Goal: Task Accomplishment & Management: Manage account settings

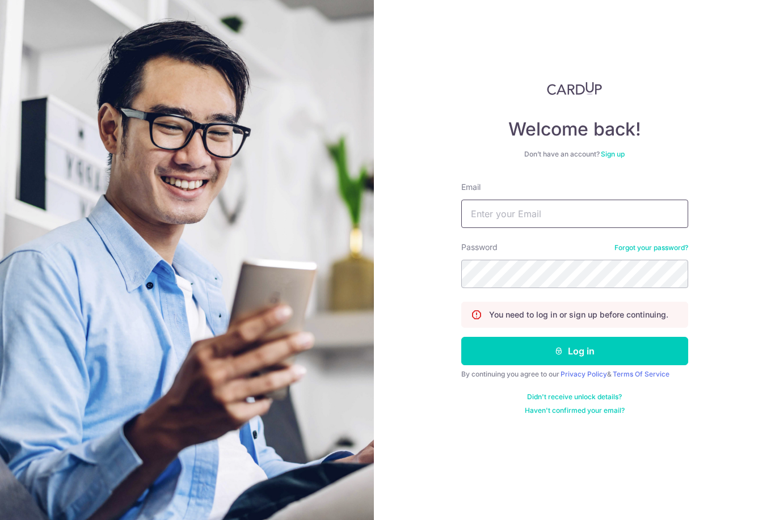
type input "Richelle.lixin@gmail.com"
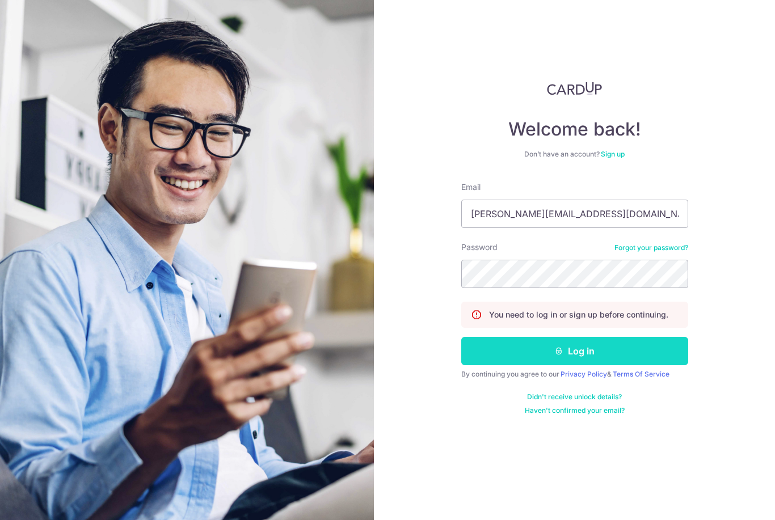
click at [603, 337] on button "Log in" at bounding box center [574, 351] width 227 height 28
click at [583, 337] on button "Log in" at bounding box center [574, 351] width 227 height 28
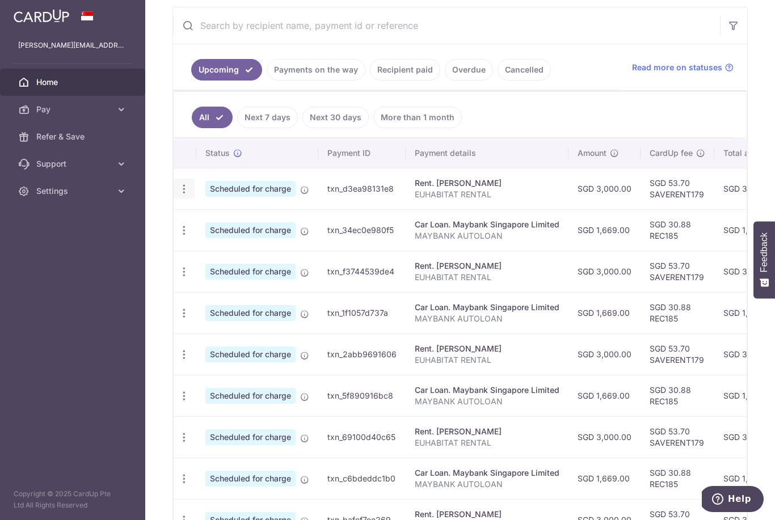
click at [174, 200] on div "Update payment Cancel payment" at bounding box center [184, 189] width 21 height 21
click at [178, 195] on icon "button" at bounding box center [184, 189] width 12 height 12
click at [206, 227] on span "Update payment" at bounding box center [244, 220] width 77 height 14
radio input "true"
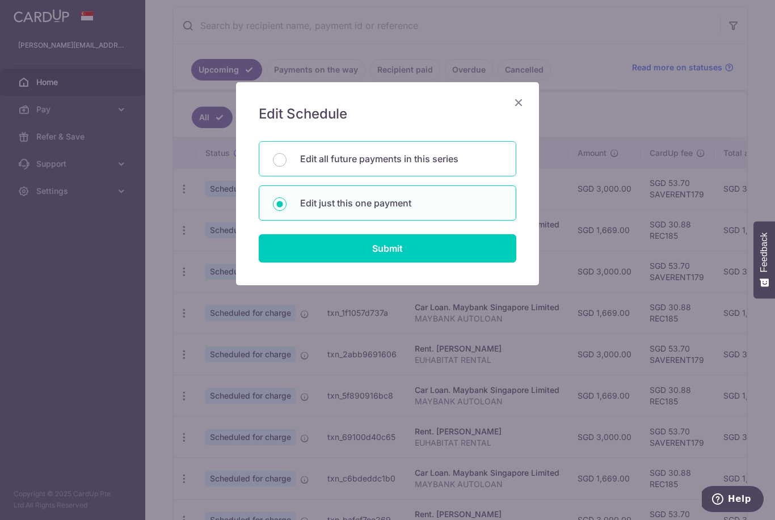
click at [491, 157] on p "Edit all future payments in this series" at bounding box center [401, 159] width 202 height 14
click at [286, 157] on input "Edit all future payments in this series" at bounding box center [280, 160] width 14 height 14
radio input "true"
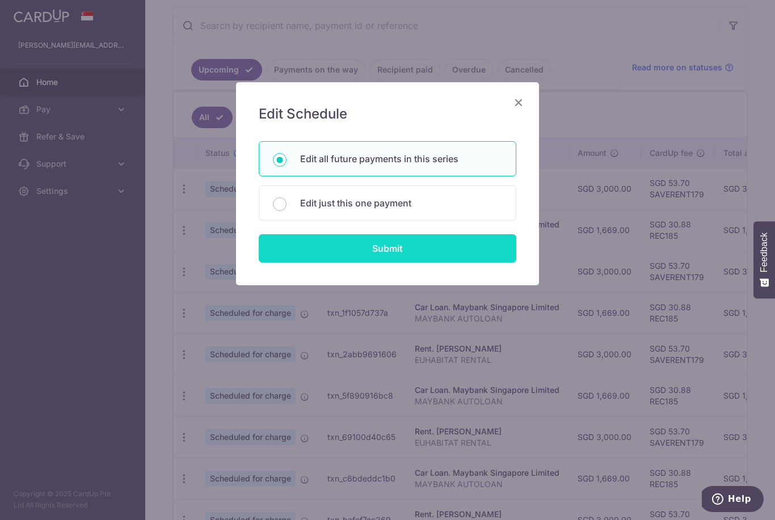
click at [450, 259] on input "Submit" at bounding box center [388, 248] width 258 height 28
radio input "true"
type input "3,000.00"
type input "EUHABITAT RENTAL"
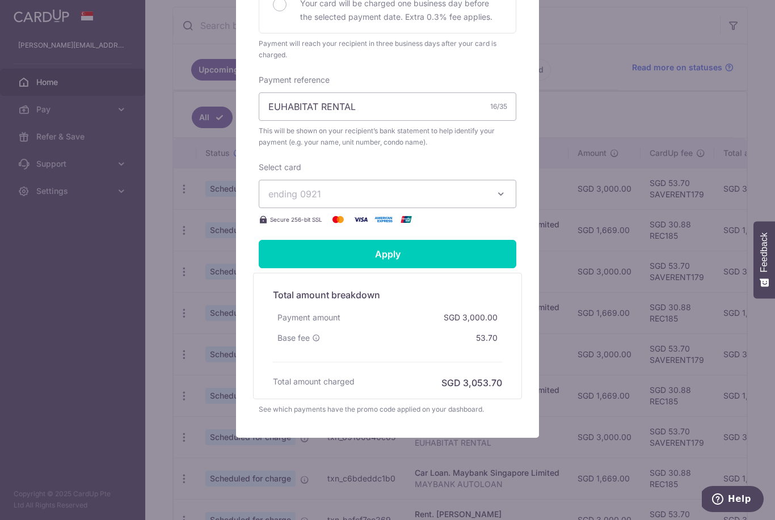
scroll to position [331, 0]
click at [499, 191] on icon "button" at bounding box center [500, 193] width 11 height 11
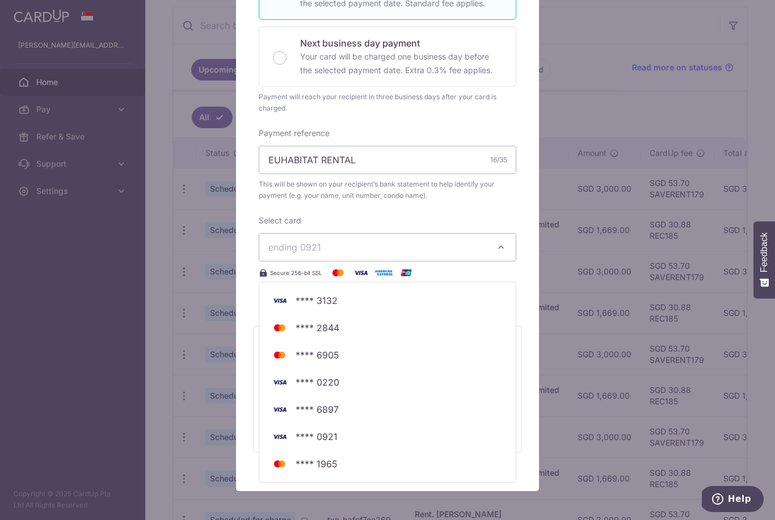
scroll to position [264, 0]
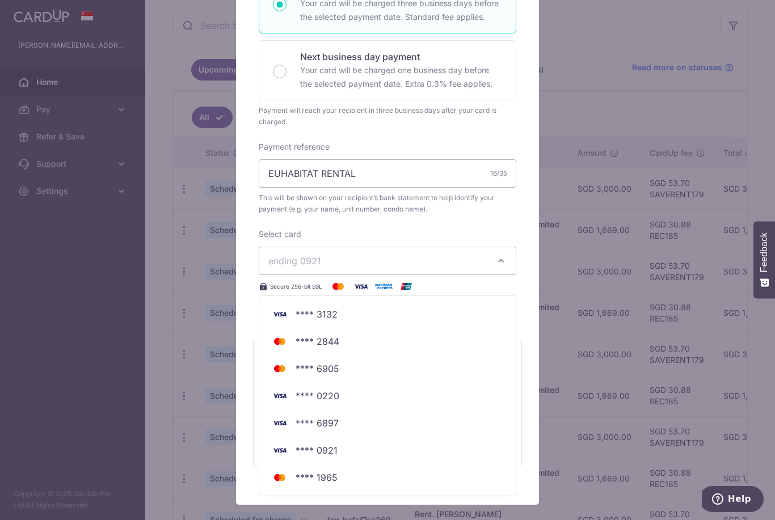
click at [503, 255] on div at bounding box center [387, 161] width 304 height 688
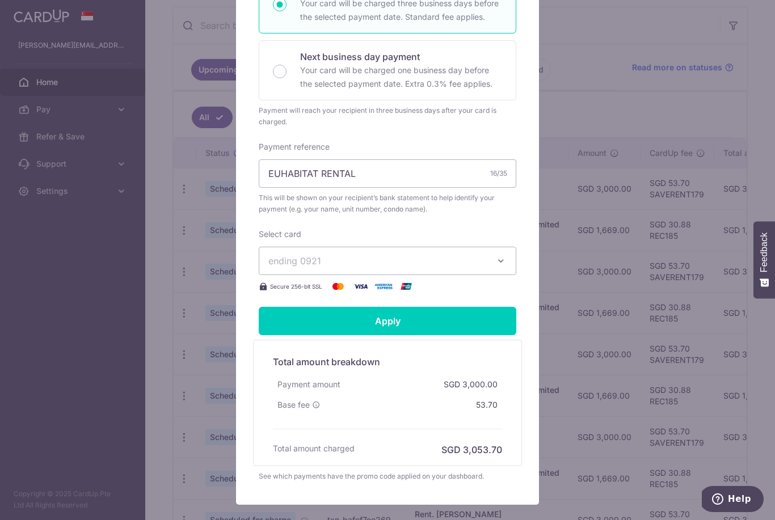
click at [500, 271] on button "ending 0921" at bounding box center [388, 261] width 258 height 28
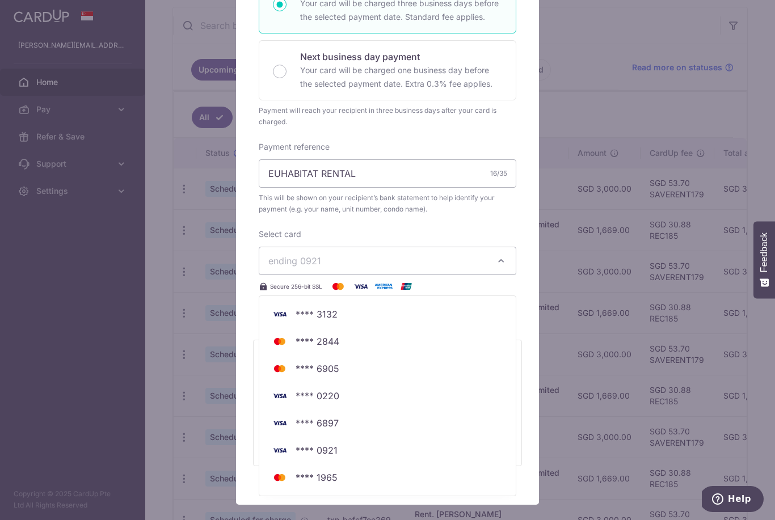
click at [499, 259] on div at bounding box center [387, 161] width 304 height 688
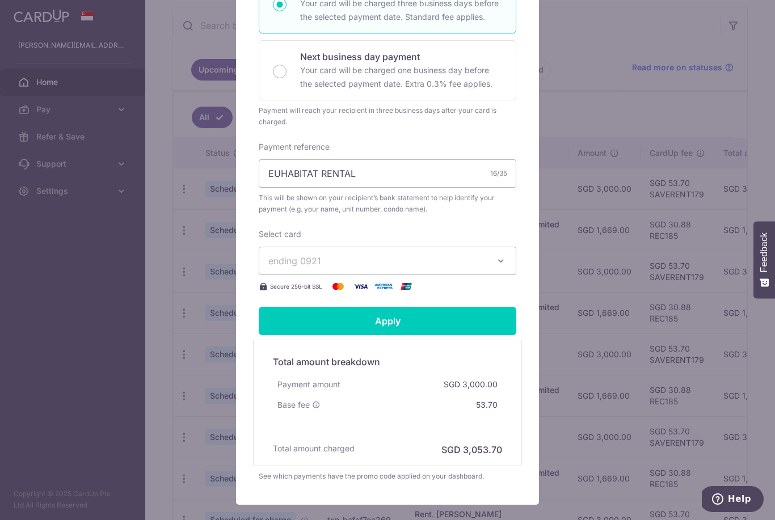
click at [616, 102] on div "Edit payment By clicking apply, you will make changes to all 5 payments to Luo …" at bounding box center [387, 260] width 775 height 520
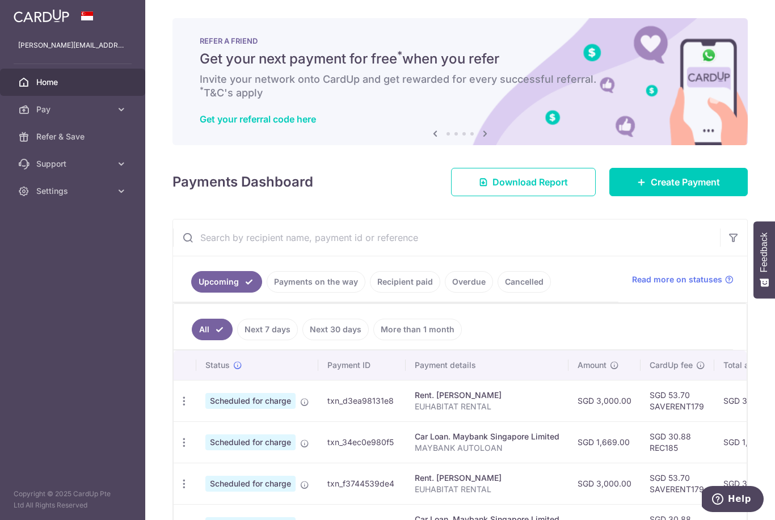
scroll to position [0, 0]
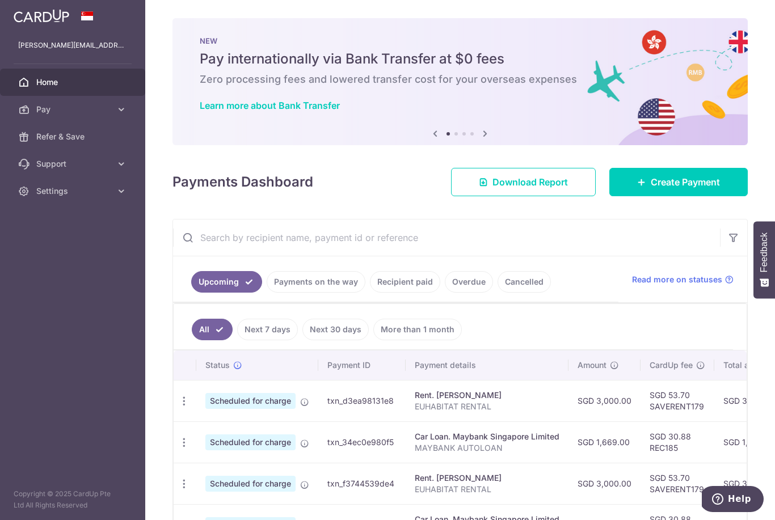
click at [0, 0] on icon "button" at bounding box center [0, 0] width 0 height 0
click at [109, 95] on link "Home" at bounding box center [72, 82] width 145 height 27
click at [112, 116] on link "Pay" at bounding box center [72, 109] width 145 height 27
click at [0, 0] on icon "button" at bounding box center [0, 0] width 0 height 0
click at [110, 111] on span "Pay" at bounding box center [73, 109] width 75 height 11
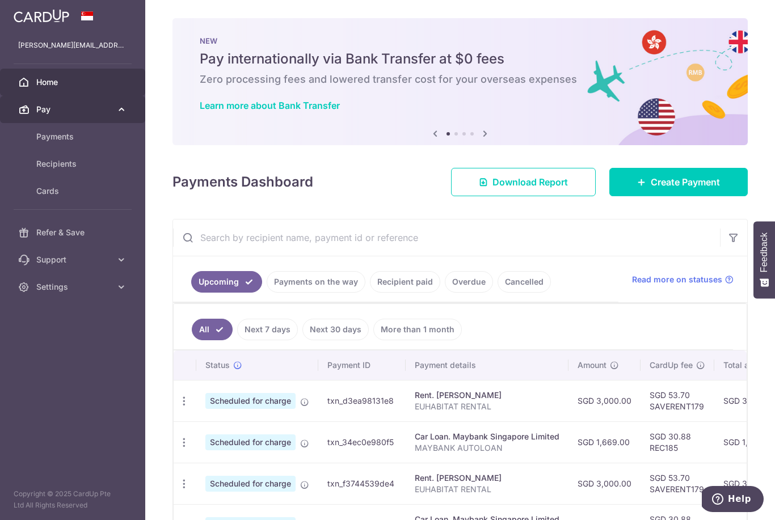
click at [120, 115] on icon at bounding box center [121, 109] width 11 height 11
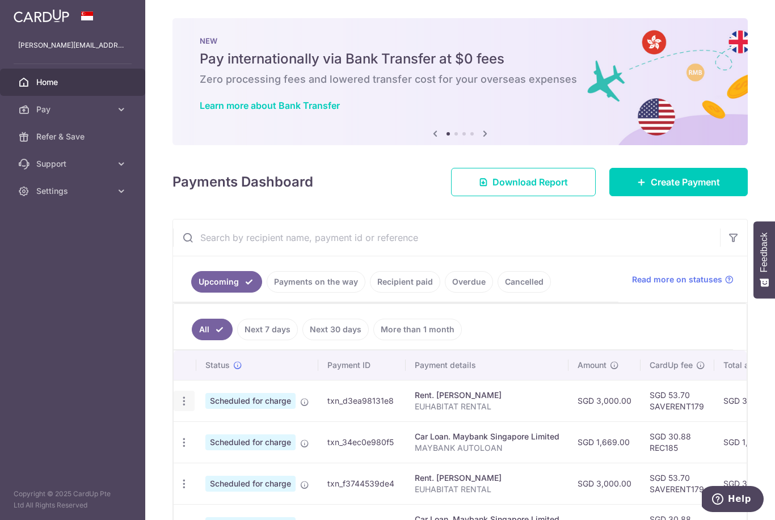
click at [182, 407] on icon "button" at bounding box center [184, 401] width 12 height 12
click at [275, 439] on span "Update payment" at bounding box center [244, 432] width 77 height 14
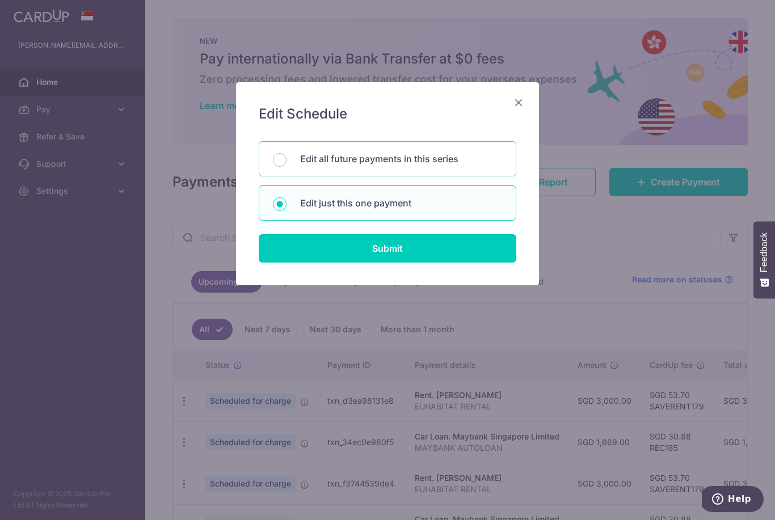
click at [489, 158] on p "Edit all future payments in this series" at bounding box center [401, 159] width 202 height 14
click at [286, 158] on input "Edit all future payments in this series" at bounding box center [280, 160] width 14 height 14
radio input "true"
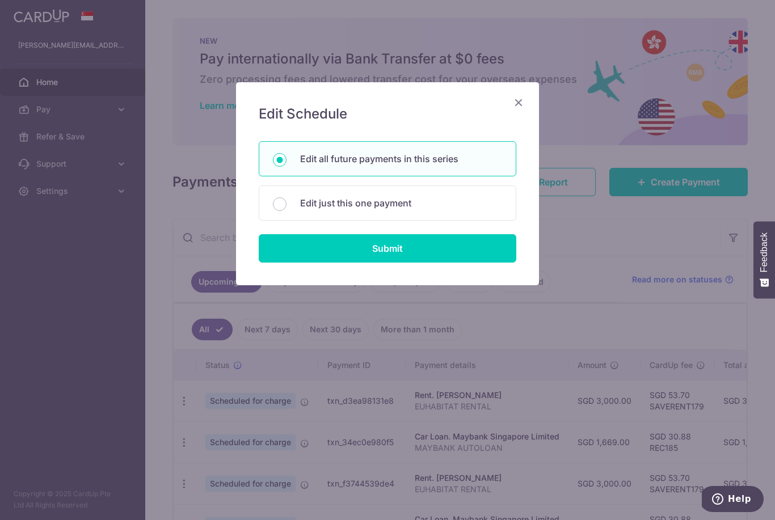
click at [427, 268] on div "Edit Schedule You will be editing all 5 payments to [PERSON_NAME] scheduled fro…" at bounding box center [387, 183] width 303 height 203
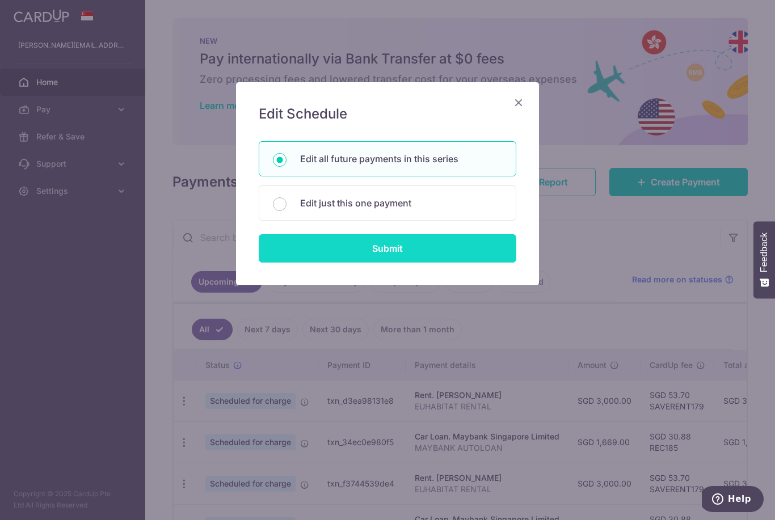
click at [436, 249] on input "Submit" at bounding box center [388, 248] width 258 height 28
radio input "true"
type input "3,000.00"
type input "EUHABITAT RENTAL"
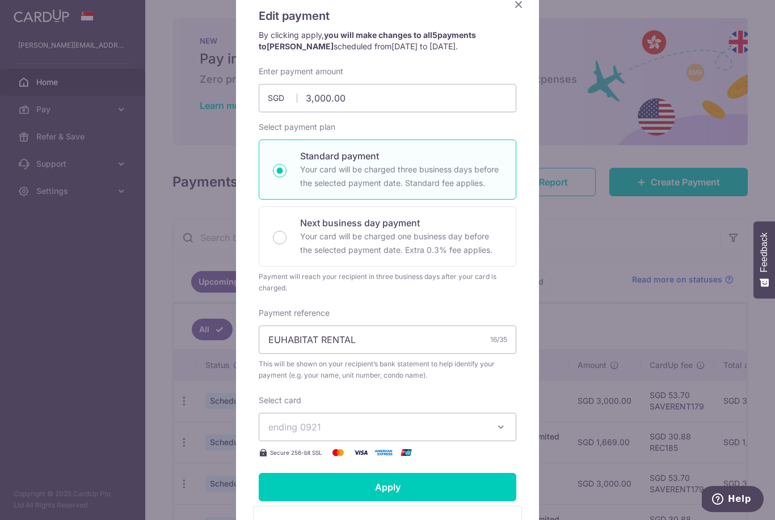
scroll to position [203, 0]
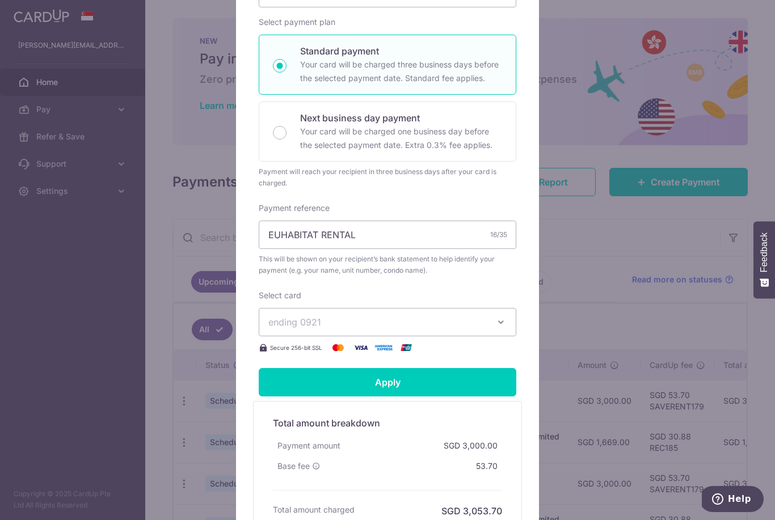
click at [433, 325] on span "ending 0921" at bounding box center [377, 322] width 218 height 14
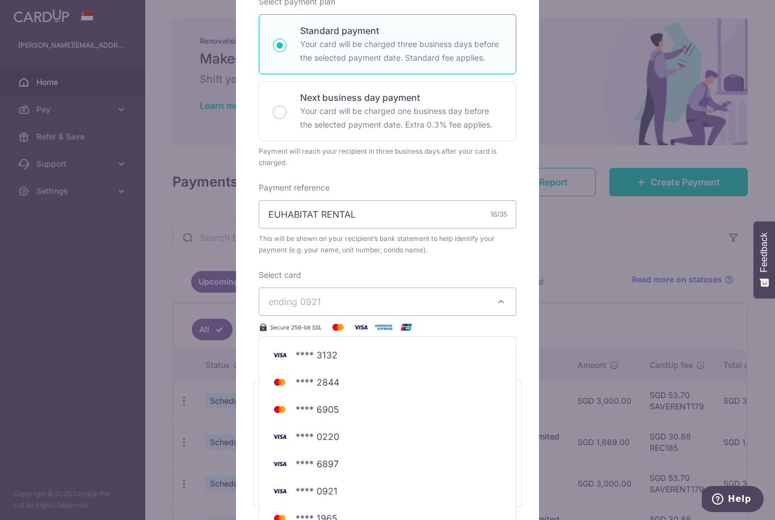
scroll to position [214, 0]
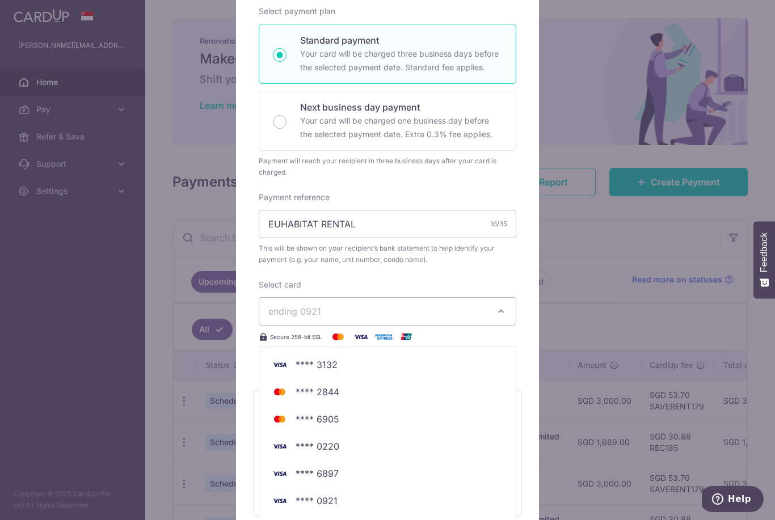
click at [88, 372] on div "Edit payment By clicking apply, you will make changes to all 5 payments to Luo …" at bounding box center [387, 260] width 775 height 520
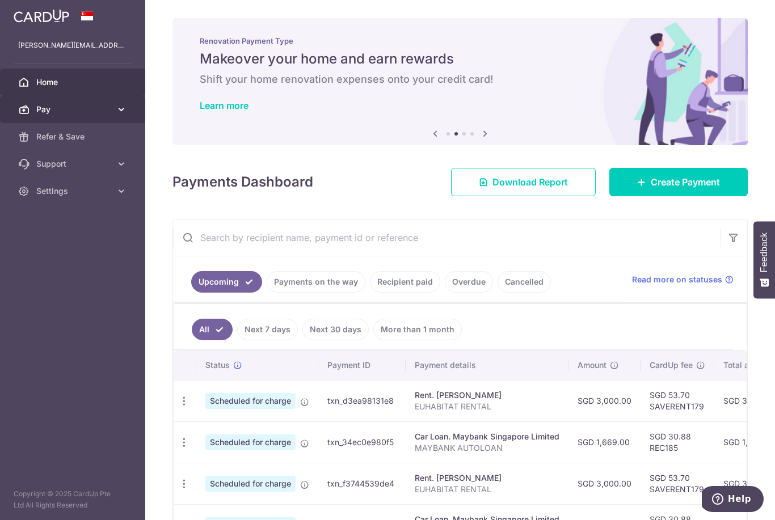
click at [100, 121] on link "Pay" at bounding box center [72, 109] width 145 height 27
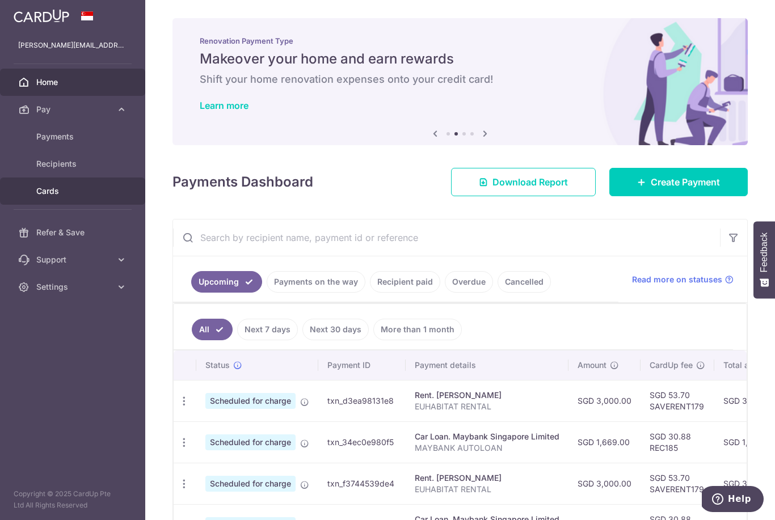
click at [96, 190] on span "Cards" at bounding box center [73, 190] width 75 height 11
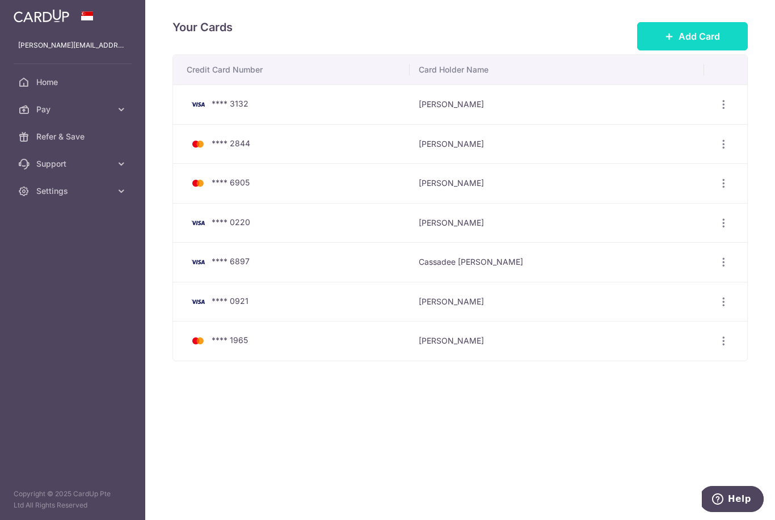
click at [729, 50] on button "Add Card" at bounding box center [692, 36] width 111 height 28
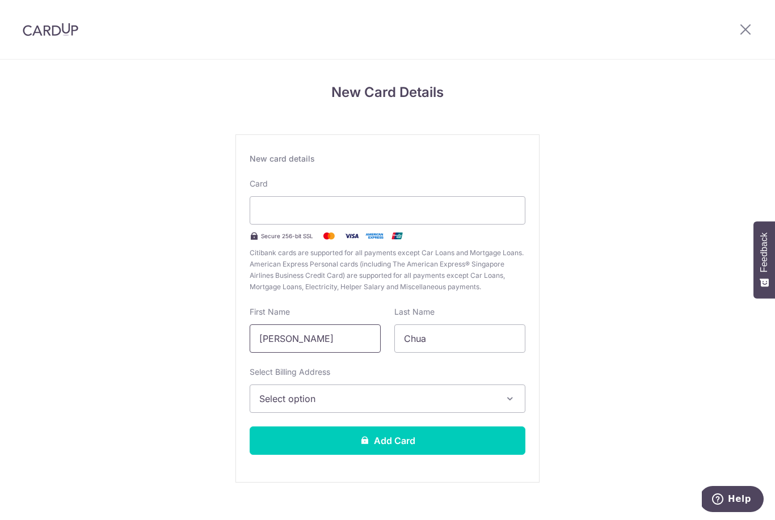
click at [337, 343] on input "Li Xin" at bounding box center [315, 338] width 131 height 28
type input "L"
type input "Shu yu"
click at [475, 339] on input "Chua" at bounding box center [459, 338] width 131 height 28
type input "C"
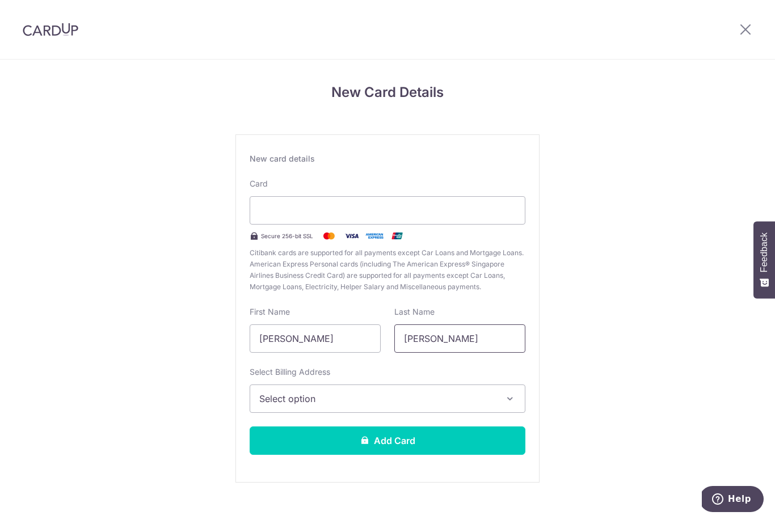
type input "Lee"
click at [445, 406] on span "Select option" at bounding box center [377, 399] width 236 height 14
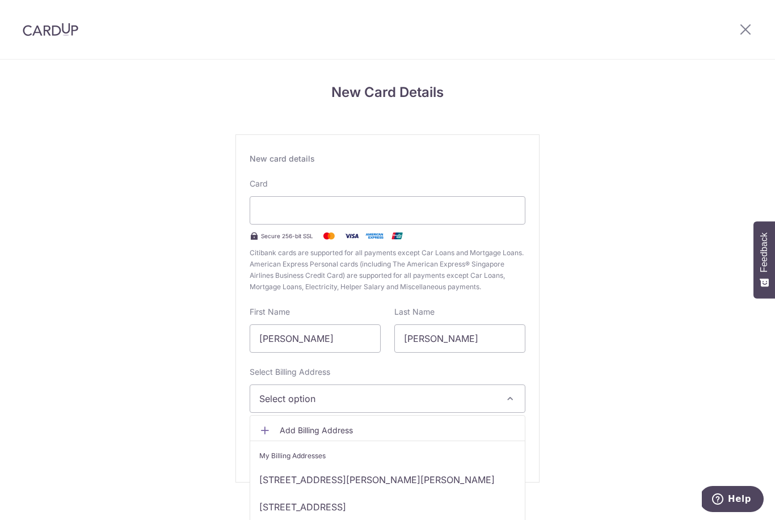
click at [610, 267] on div at bounding box center [387, 260] width 775 height 520
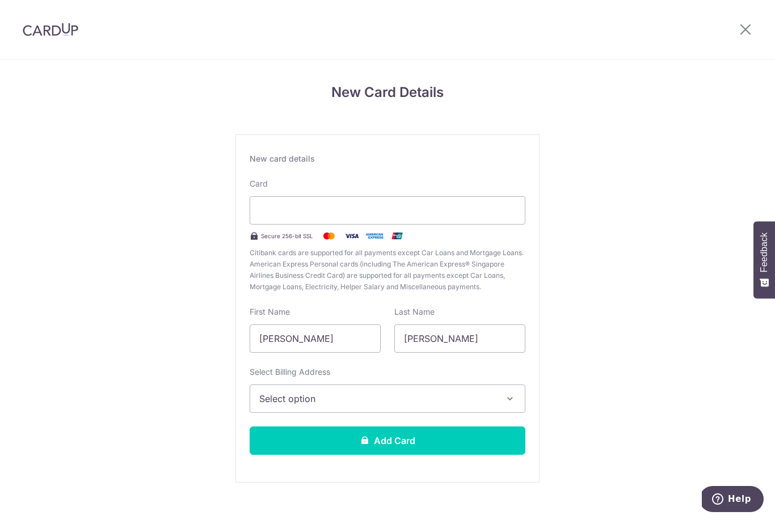
click at [496, 396] on button "Select option" at bounding box center [388, 399] width 276 height 28
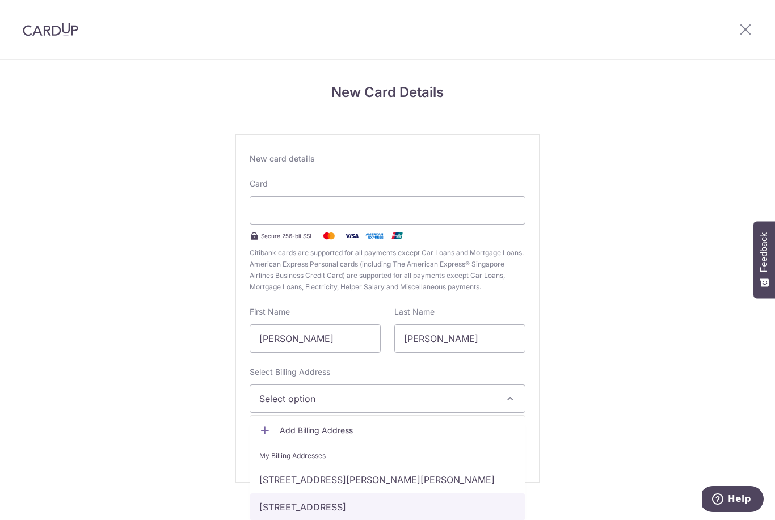
scroll to position [5, 0]
click at [387, 506] on link "3 bukit batok st 25 Parkview #08-01, singapore, Others, Singapore-658881" at bounding box center [387, 506] width 275 height 27
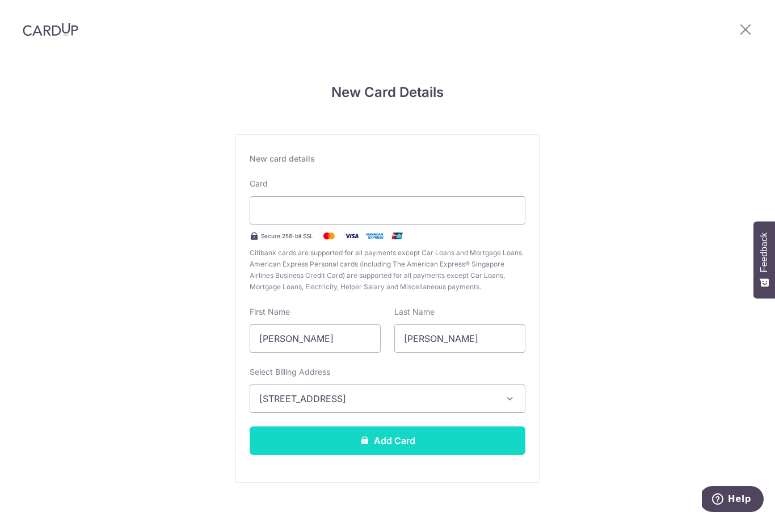
click at [430, 436] on button "Add Card" at bounding box center [388, 441] width 276 height 28
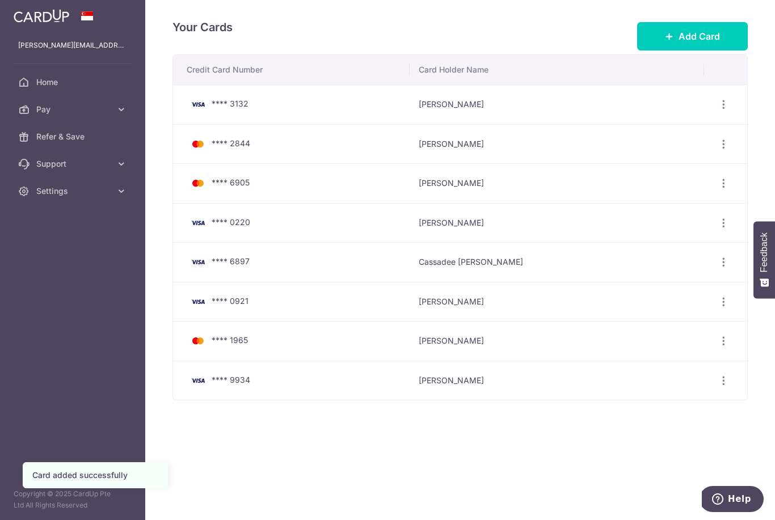
click at [0, 0] on icon "button" at bounding box center [0, 0] width 0 height 0
click at [98, 84] on span "Home" at bounding box center [73, 82] width 75 height 11
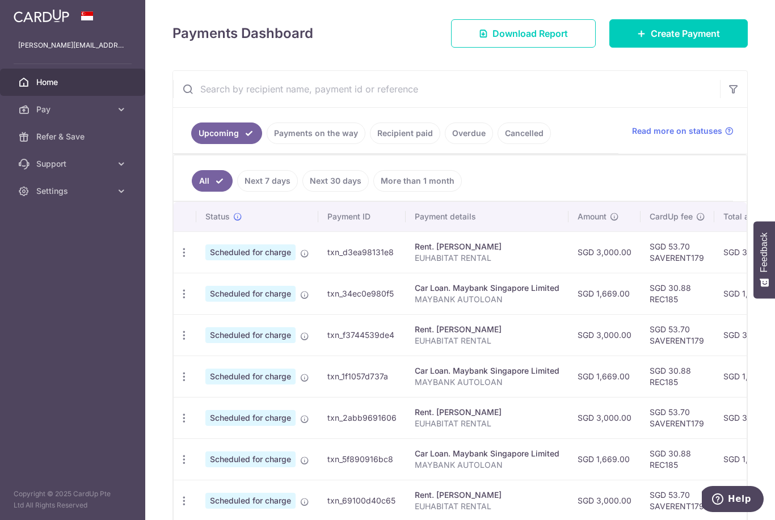
scroll to position [151, 0]
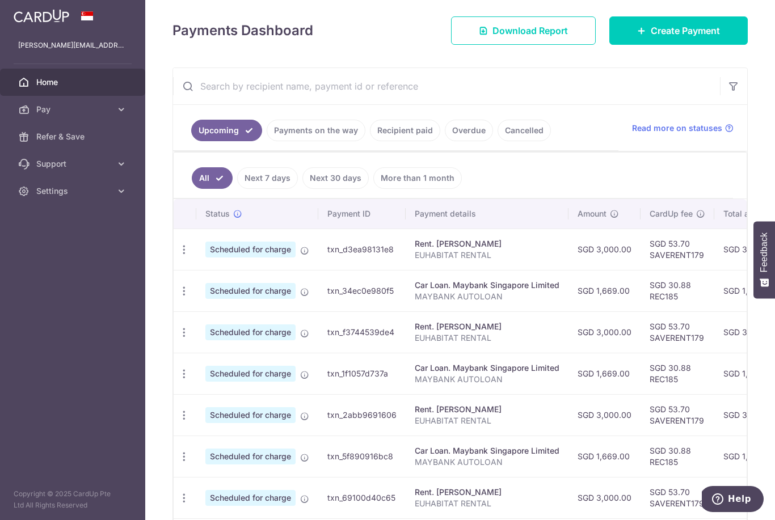
click at [145, 298] on div "× Pause Schedule Pause all future payments in this series Pause just this one p…" at bounding box center [460, 260] width 630 height 520
click at [178, 256] on icon "button" at bounding box center [184, 250] width 12 height 12
click at [206, 288] on span "Update payment" at bounding box center [244, 281] width 77 height 14
radio input "true"
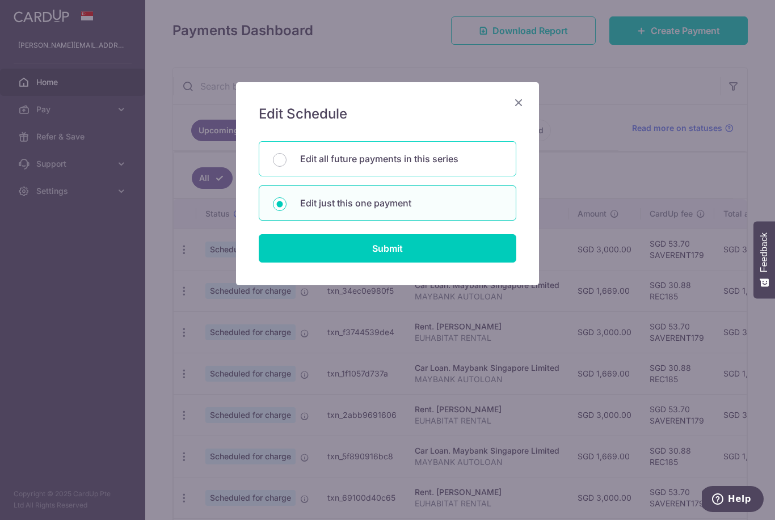
click at [474, 163] on p "Edit all future payments in this series" at bounding box center [401, 159] width 202 height 14
click at [286, 163] on input "Edit all future payments in this series" at bounding box center [280, 160] width 14 height 14
radio input "true"
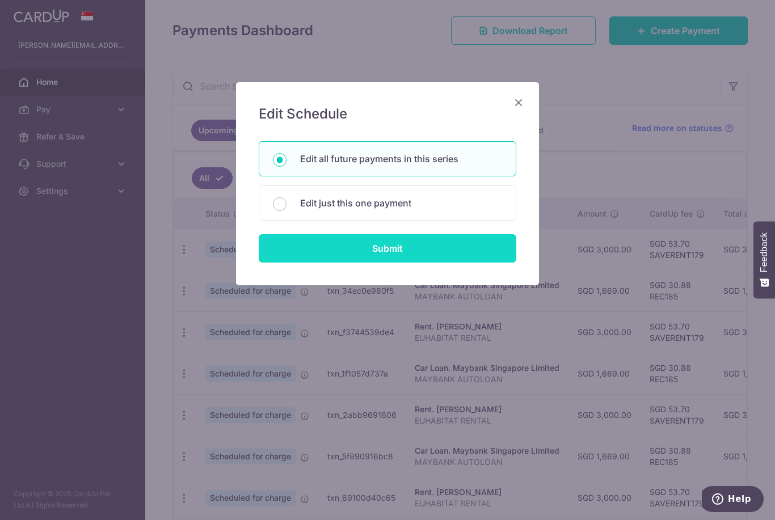
click at [431, 258] on input "Submit" at bounding box center [388, 248] width 258 height 28
radio input "true"
type input "3,000.00"
type input "EUHABITAT RENTAL"
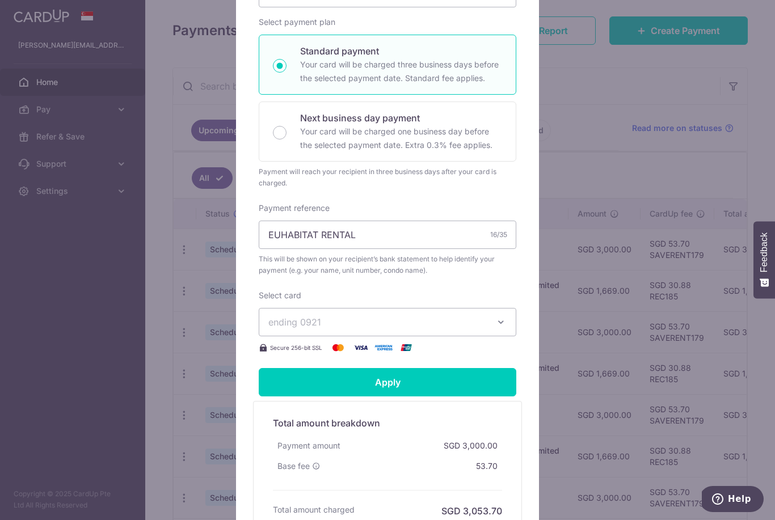
scroll to position [263, 0]
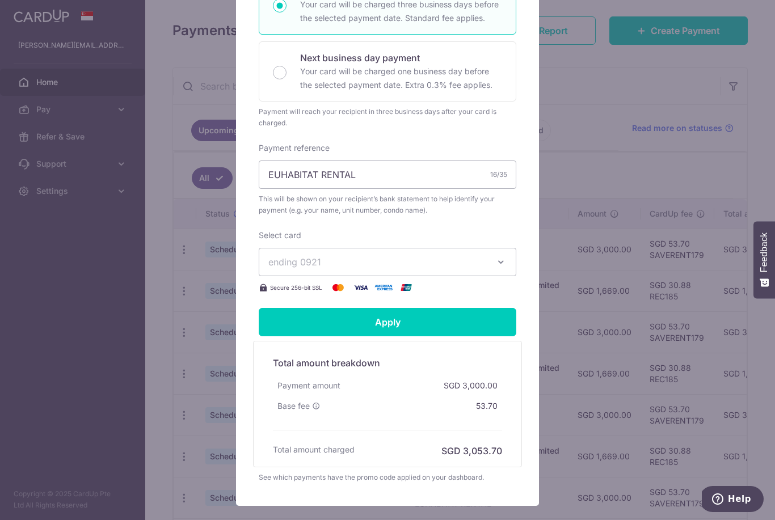
click at [488, 260] on button "ending 0921" at bounding box center [388, 262] width 258 height 28
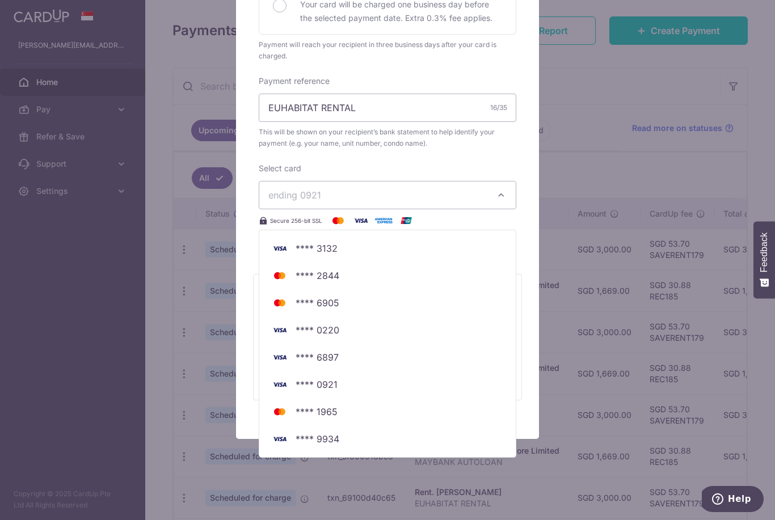
scroll to position [330, 0]
click at [351, 437] on span "**** 9934" at bounding box center [387, 440] width 238 height 14
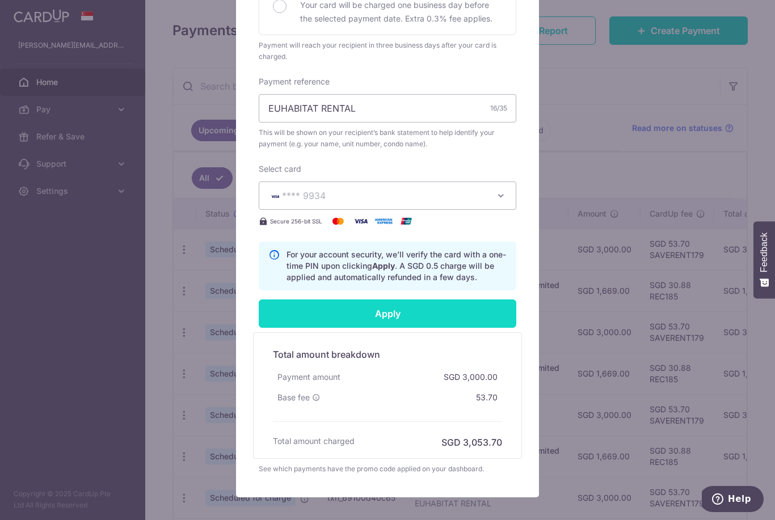
click at [478, 313] on input "Apply" at bounding box center [388, 313] width 258 height 28
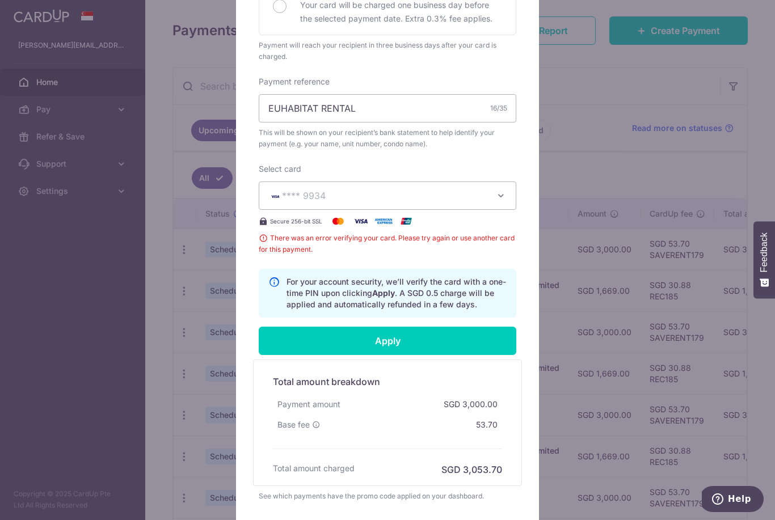
click at [265, 242] on span "There was an error verifying your card. Please try again or use another card fo…" at bounding box center [388, 244] width 258 height 23
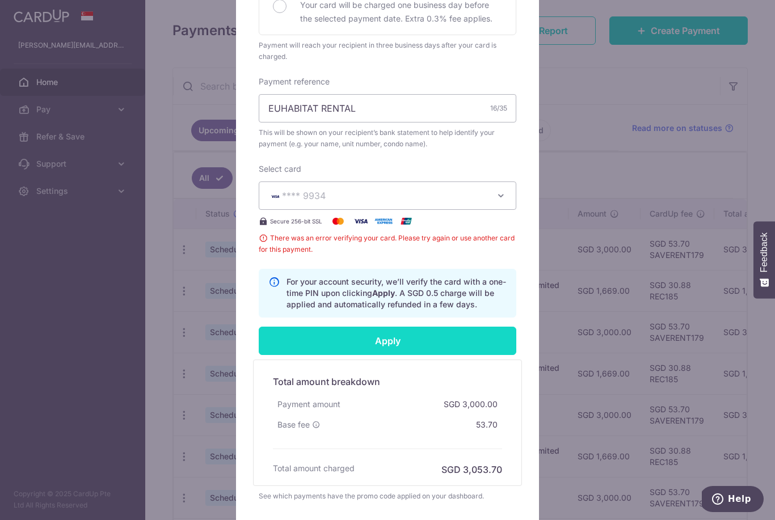
click at [373, 337] on input "Apply" at bounding box center [388, 341] width 258 height 28
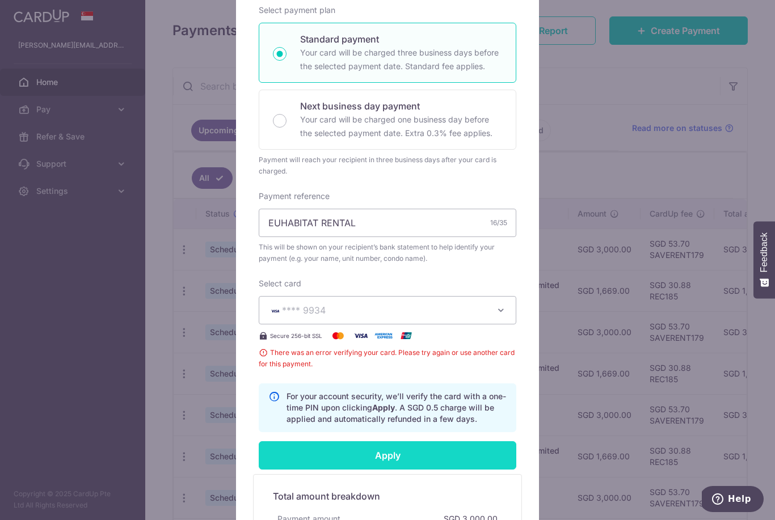
scroll to position [216, 0]
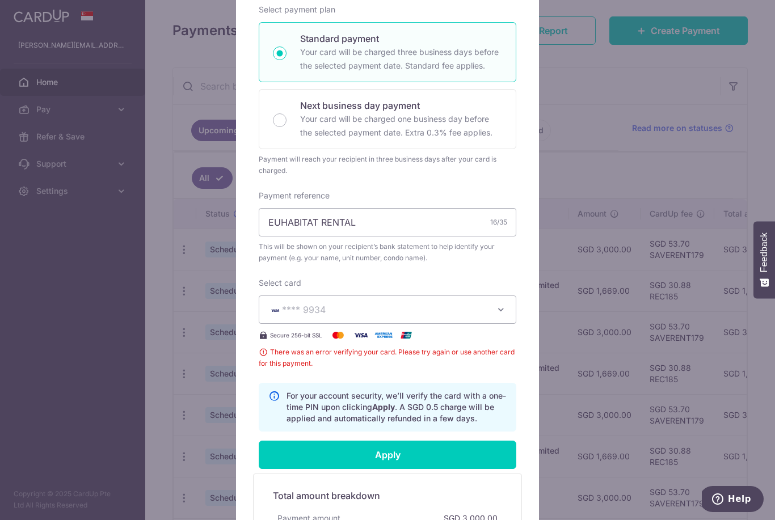
click at [450, 310] on span "**** 9934" at bounding box center [377, 310] width 218 height 14
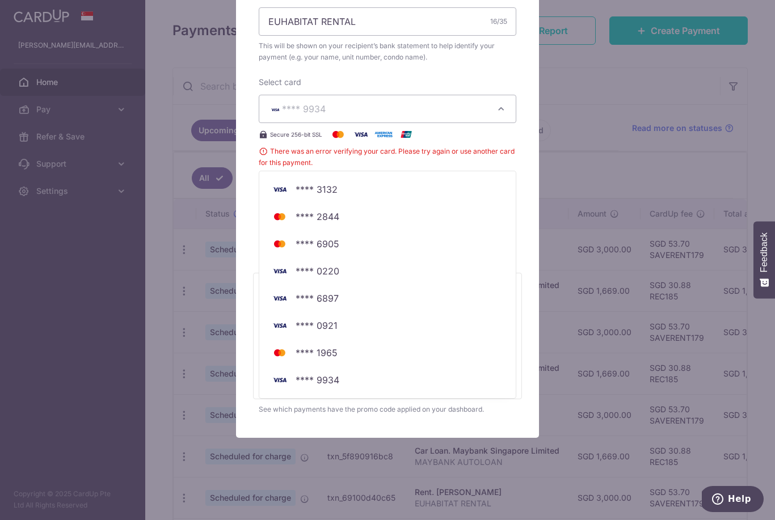
scroll to position [416, 0]
click at [582, 205] on div "Edit payment By clicking apply, you will make changes to all 5 payments to Luo …" at bounding box center [387, 260] width 775 height 520
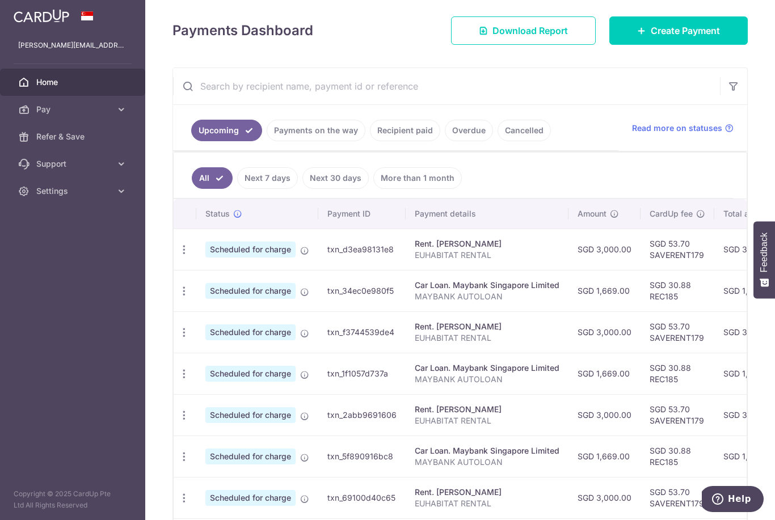
click at [628, 199] on ul "All Next 7 days Next 30 days More than 1 month" at bounding box center [453, 176] width 559 height 46
